Goal: Check status: Check status

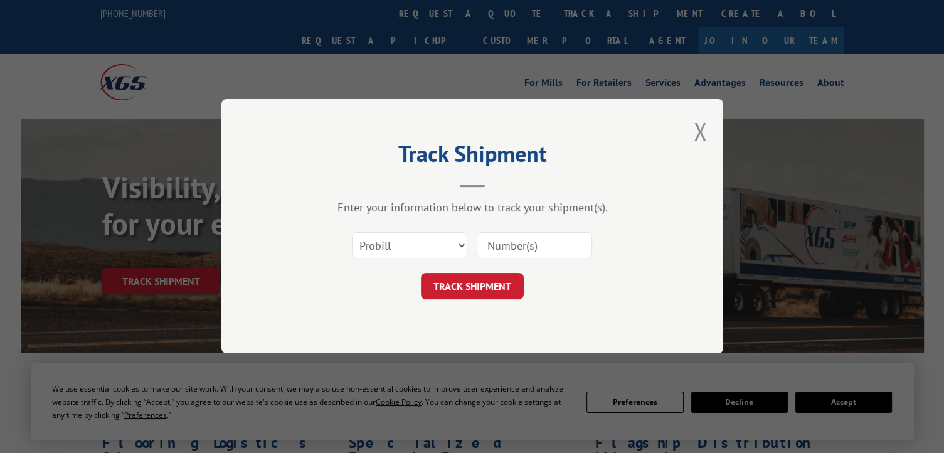
click at [513, 243] on input at bounding box center [534, 246] width 115 height 26
type input "17665286"
click at [442, 287] on button "TRACK SHIPMENT" at bounding box center [472, 286] width 103 height 26
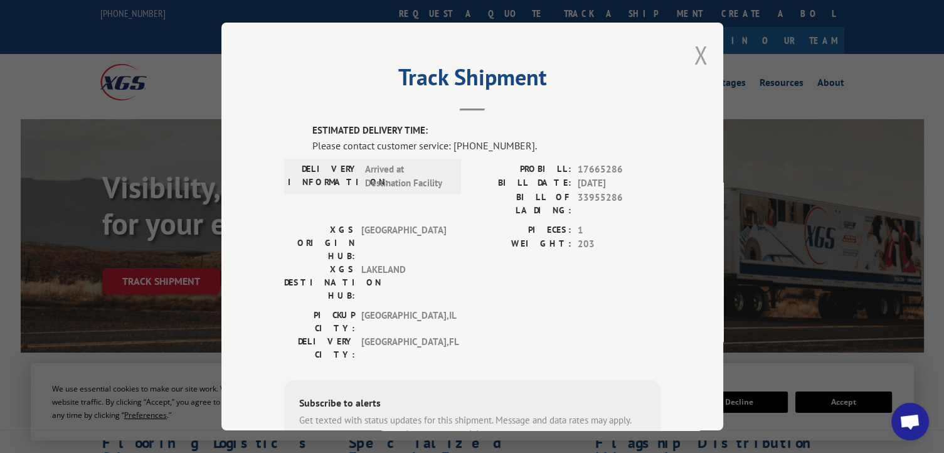
click at [698, 52] on button "Close modal" at bounding box center [701, 54] width 14 height 33
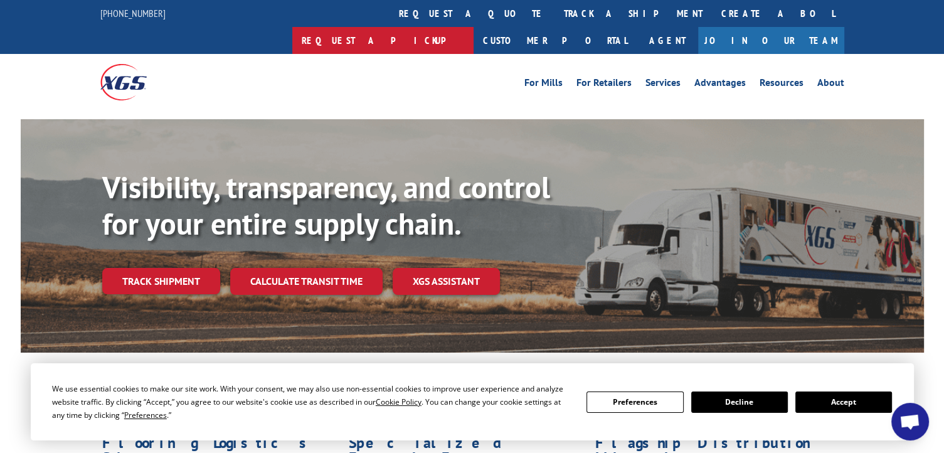
click at [474, 27] on link "Request a pickup" at bounding box center [382, 40] width 181 height 27
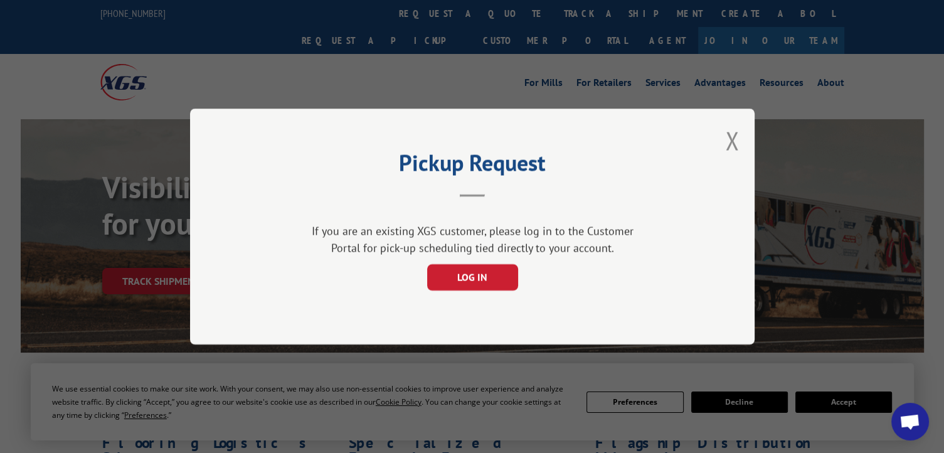
click at [743, 134] on div "Pickup Request If you are an existing XGS customer, please log in to the Custom…" at bounding box center [472, 227] width 565 height 236
click at [723, 142] on div "Pickup Request If you are an existing XGS customer, please log in to the Custom…" at bounding box center [472, 227] width 565 height 236
drag, startPoint x: 735, startPoint y: 132, endPoint x: 688, endPoint y: 146, distance: 49.6
click at [735, 132] on button "Close modal" at bounding box center [732, 140] width 14 height 33
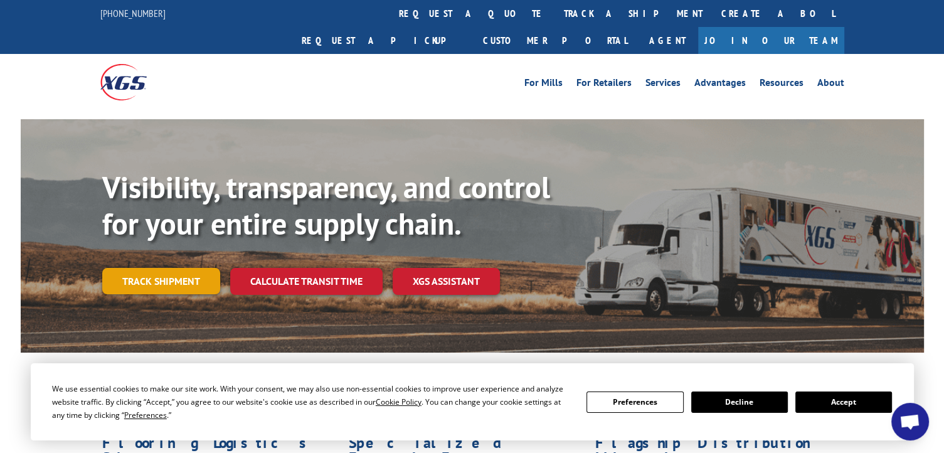
click at [191, 268] on link "Track shipment" at bounding box center [161, 281] width 118 height 26
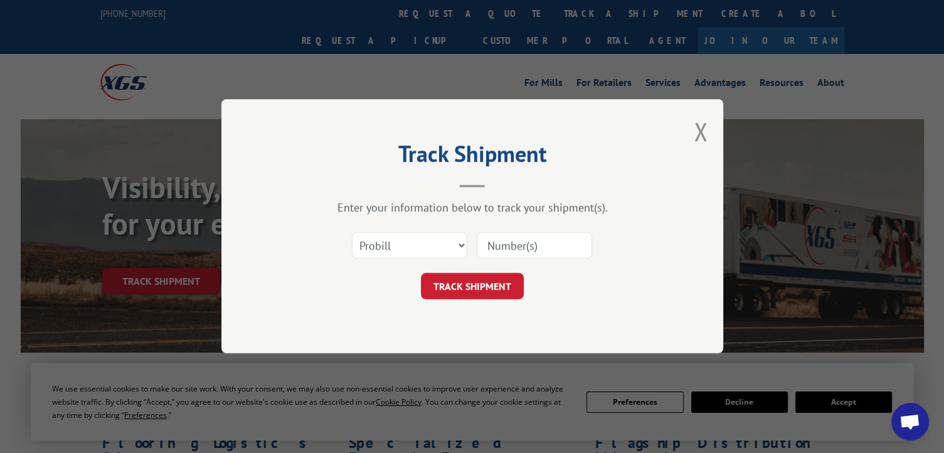
click at [516, 242] on input at bounding box center [534, 246] width 115 height 26
type input "17665286"
click at [487, 286] on button "TRACK SHIPMENT" at bounding box center [472, 286] width 103 height 26
